Goal: Information Seeking & Learning: Find specific page/section

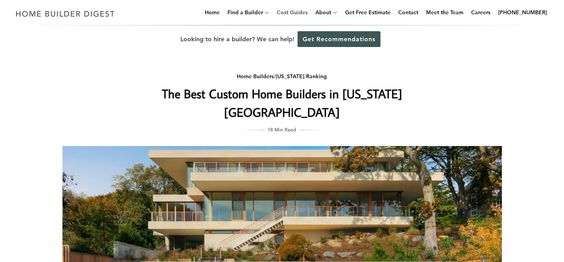
click at [301, 12] on link "Cost Guides" at bounding box center [292, 12] width 37 height 25
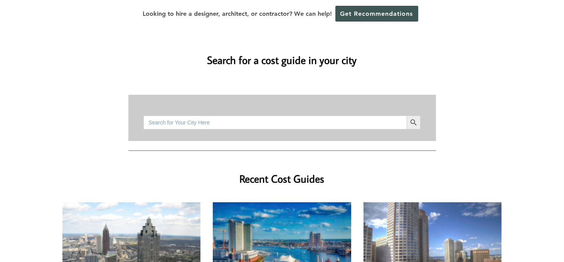
scroll to position [69, 0]
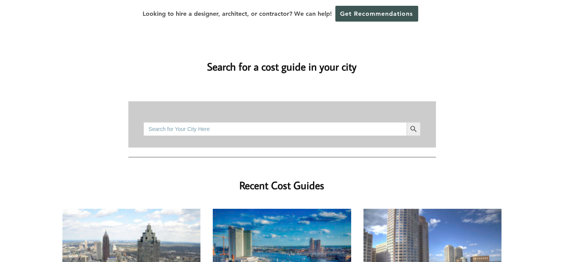
click at [293, 122] on input "Search for:" at bounding box center [275, 129] width 263 height 14
type input "j"
type input "[US_STATE]"
click at [407, 122] on button "Search Button" at bounding box center [414, 129] width 14 height 14
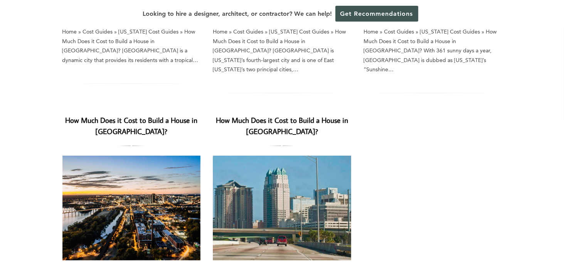
scroll to position [512, 0]
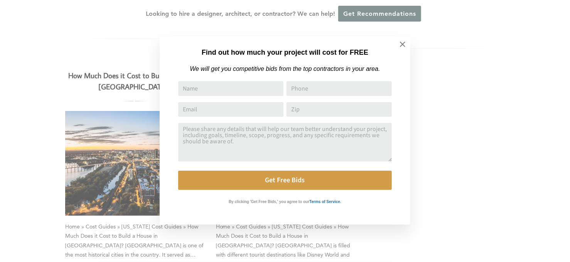
drag, startPoint x: 566, startPoint y: 108, endPoint x: 579, endPoint y: 148, distance: 41.8
click at [564, 148] on html "Cookies at Home Builder Digest To provide the best experience on this website, …" at bounding box center [285, 53] width 570 height 1130
click at [539, 144] on div "Find out how much your project will cost for FREE We will get you competitive b…" at bounding box center [285, 131] width 570 height 262
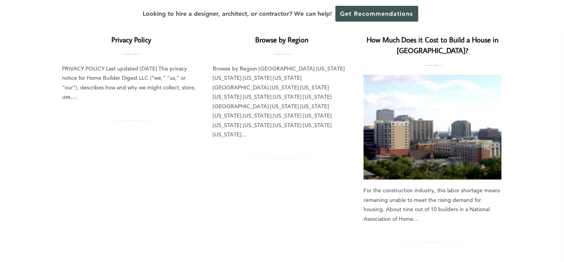
scroll to position [0, 0]
